Goal: Information Seeking & Learning: Learn about a topic

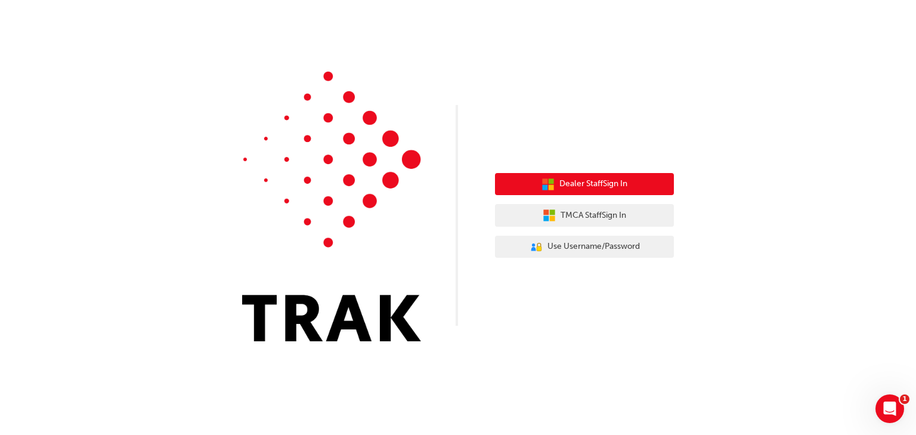
click at [592, 186] on span "Dealer Staff Sign In" at bounding box center [593, 184] width 68 height 14
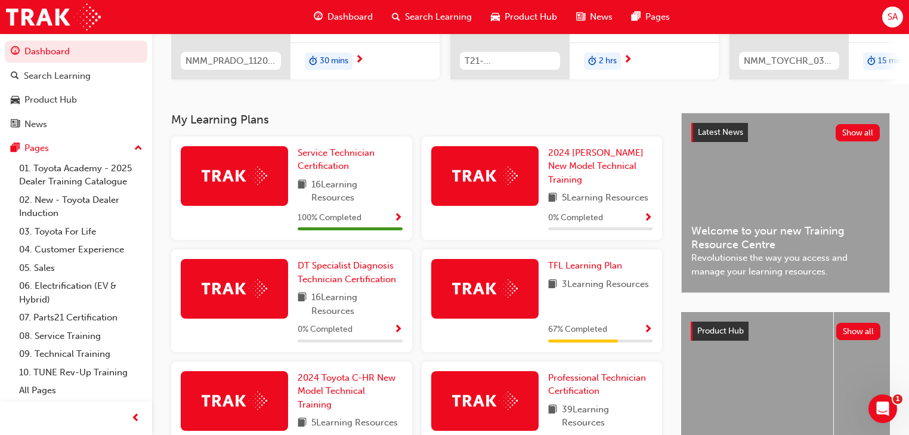
scroll to position [239, 0]
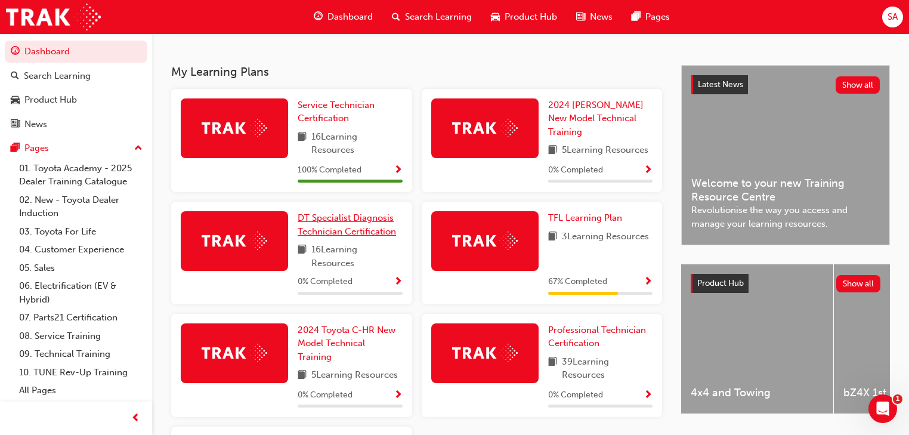
click at [344, 220] on span "DT Specialist Diagnosis Technician Certification" at bounding box center [347, 224] width 98 height 24
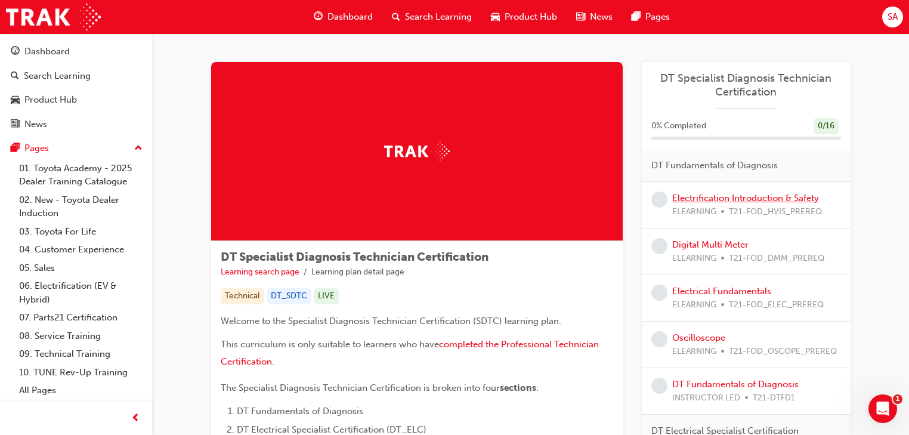
click at [697, 198] on link "Electrification Introduction & Safety" at bounding box center [745, 198] width 147 height 11
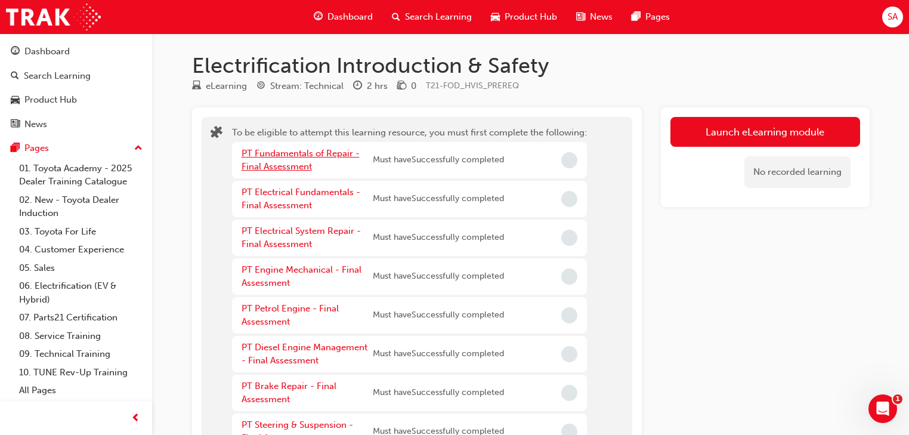
click at [301, 155] on link "PT Fundamentals of Repair - Final Assessment" at bounding box center [301, 160] width 118 height 24
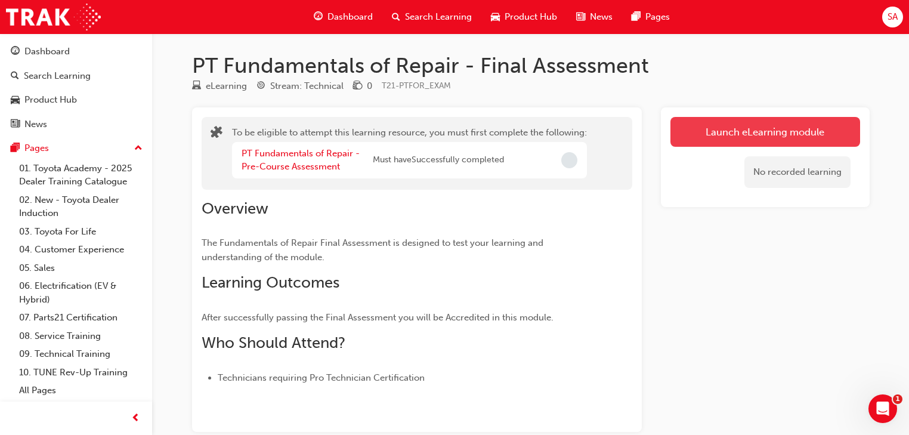
click at [738, 135] on button "Launch eLearning module" at bounding box center [765, 132] width 190 height 30
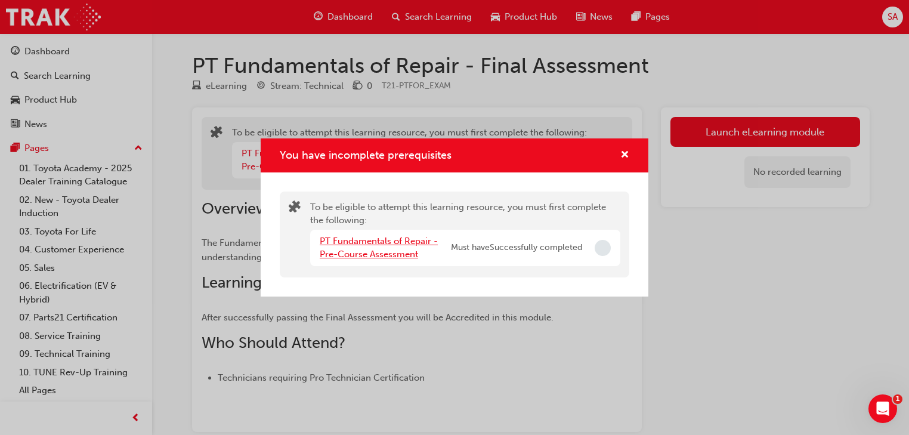
click at [382, 243] on link "PT Fundamentals of Repair - Pre-Course Assessment" at bounding box center [379, 248] width 118 height 24
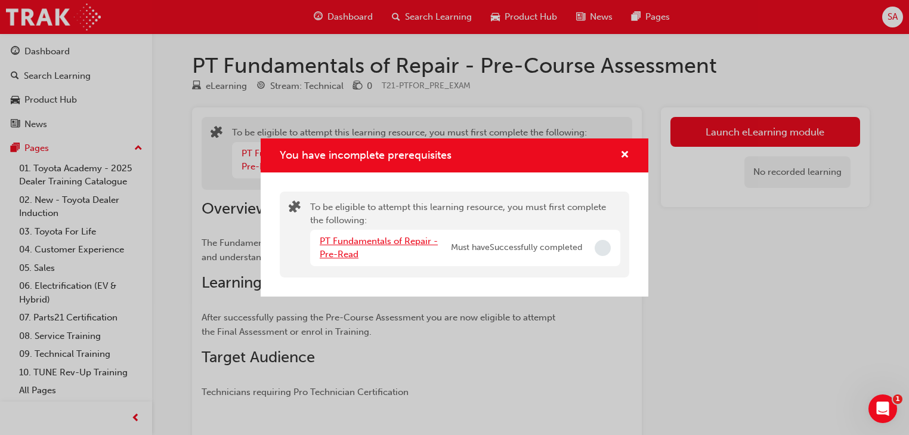
click at [393, 243] on link "PT Fundamentals of Repair - Pre-Read" at bounding box center [379, 248] width 118 height 24
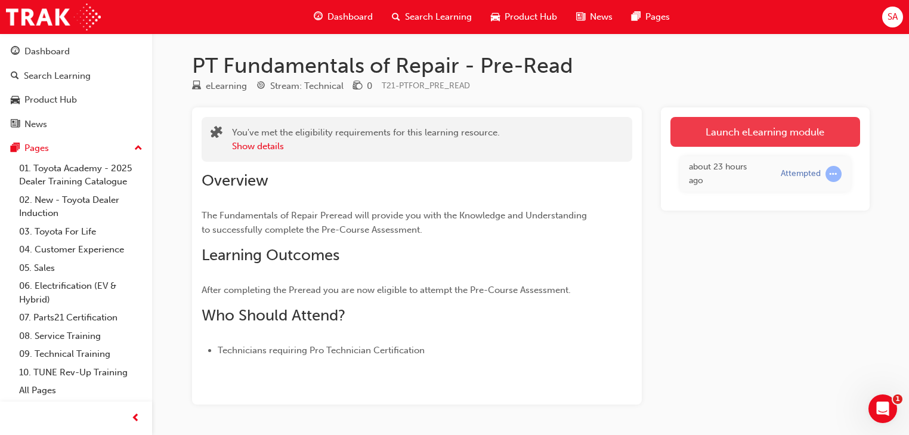
click at [721, 133] on link "Launch eLearning module" at bounding box center [765, 132] width 190 height 30
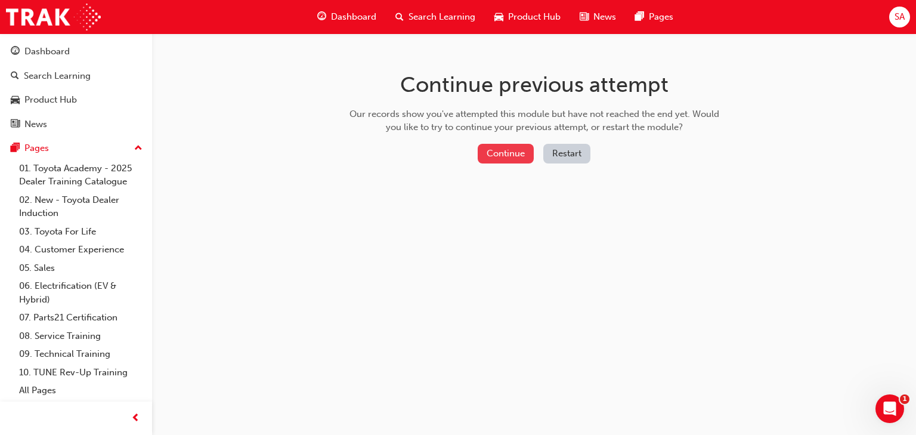
click at [495, 157] on button "Continue" at bounding box center [506, 154] width 56 height 20
